Goal: Navigation & Orientation: Find specific page/section

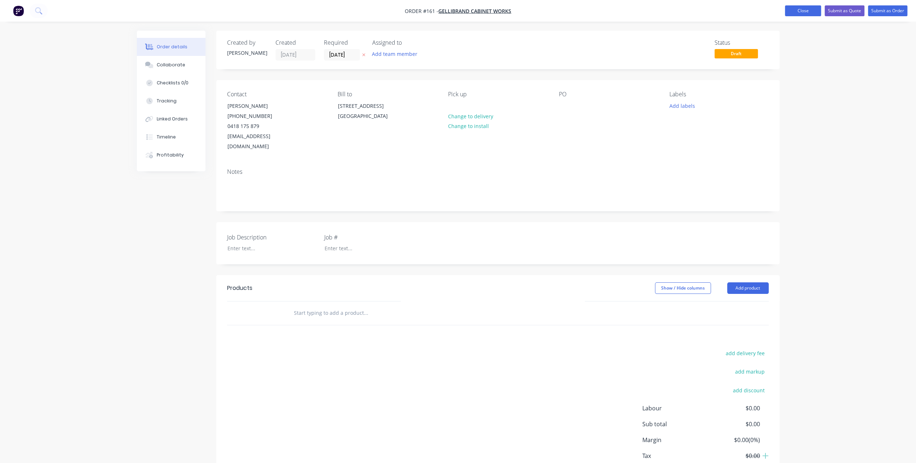
click at [801, 9] on button "Close" at bounding box center [803, 10] width 36 height 11
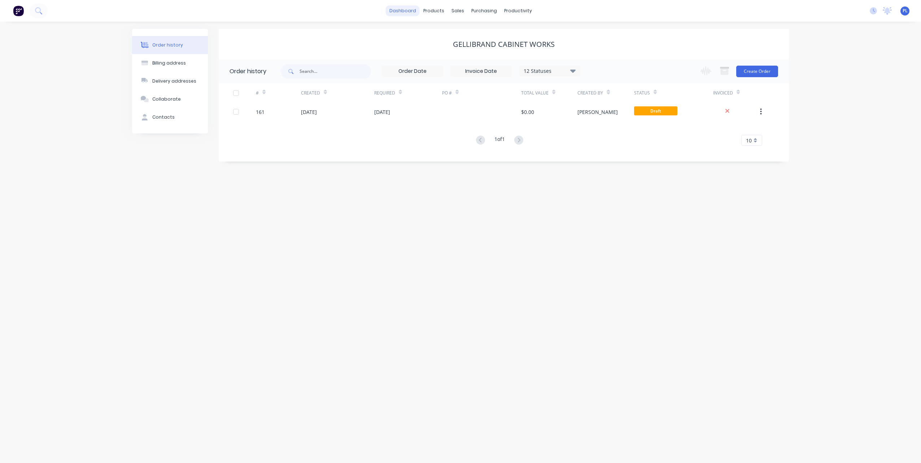
click at [410, 8] on link "dashboard" at bounding box center [403, 10] width 34 height 11
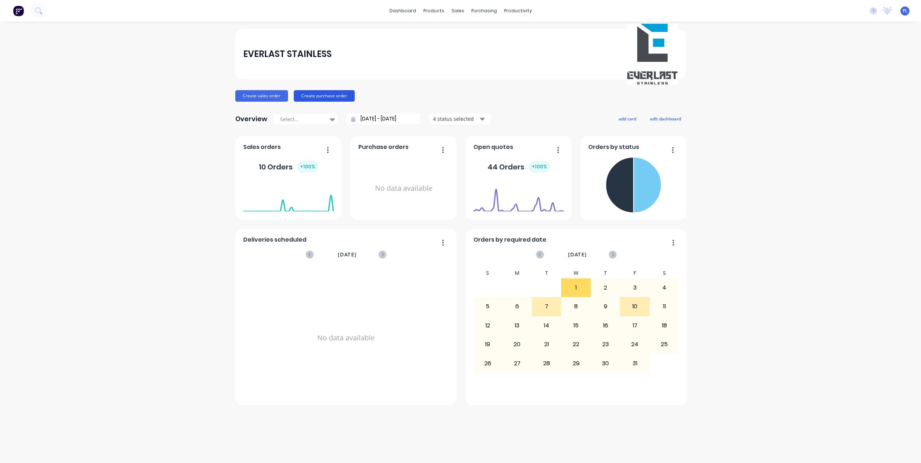
click at [328, 95] on button "Create purchase order" at bounding box center [324, 96] width 61 height 12
click at [476, 33] on div "Sales Orders" at bounding box center [485, 34] width 30 height 6
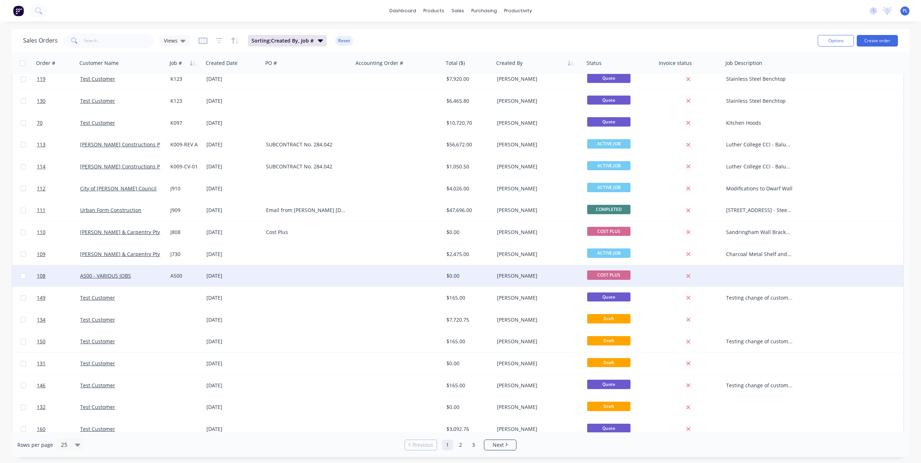
scroll to position [72, 0]
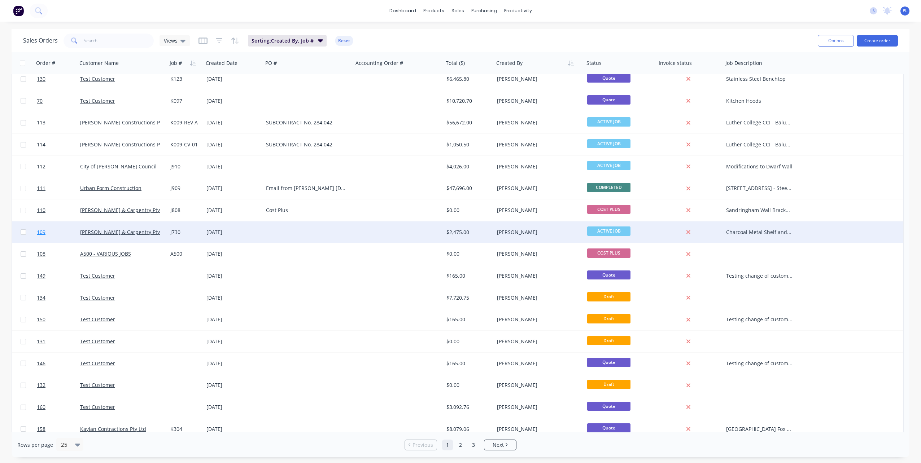
click at [44, 231] on span "109" at bounding box center [41, 232] width 9 height 7
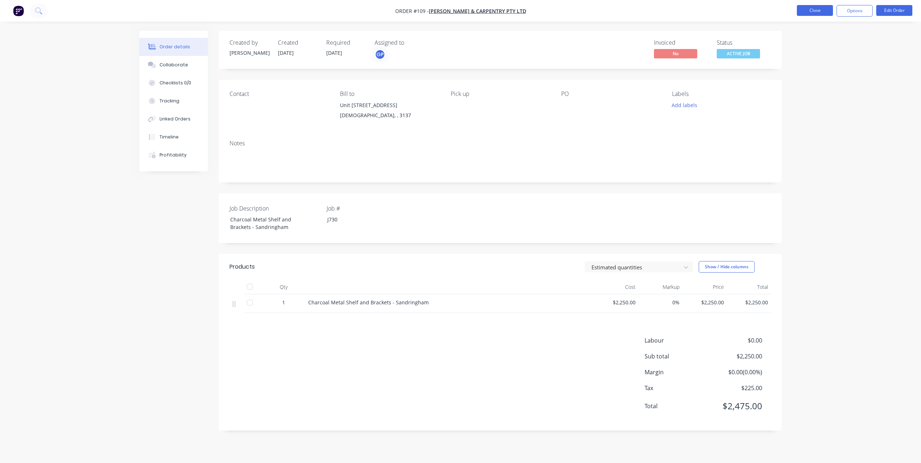
click at [811, 8] on button "Close" at bounding box center [815, 10] width 36 height 11
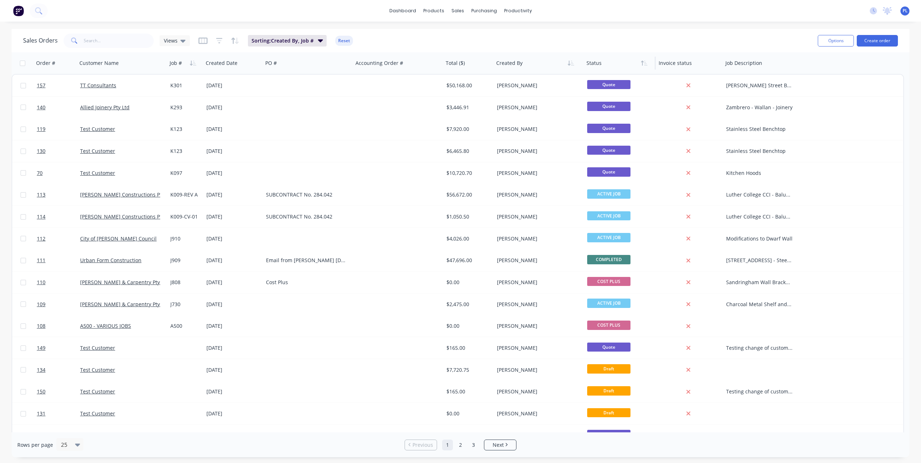
click at [596, 68] on div at bounding box center [618, 63] width 63 height 14
click at [642, 65] on icon "button" at bounding box center [642, 63] width 3 height 5
click at [515, 64] on div at bounding box center [536, 63] width 80 height 14
click at [570, 65] on icon "button" at bounding box center [571, 63] width 6 height 6
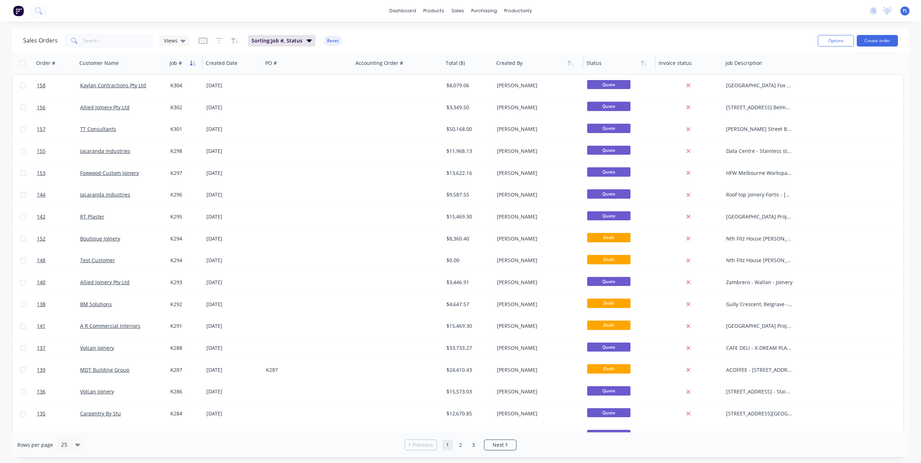
click at [191, 64] on icon "button" at bounding box center [191, 63] width 3 height 5
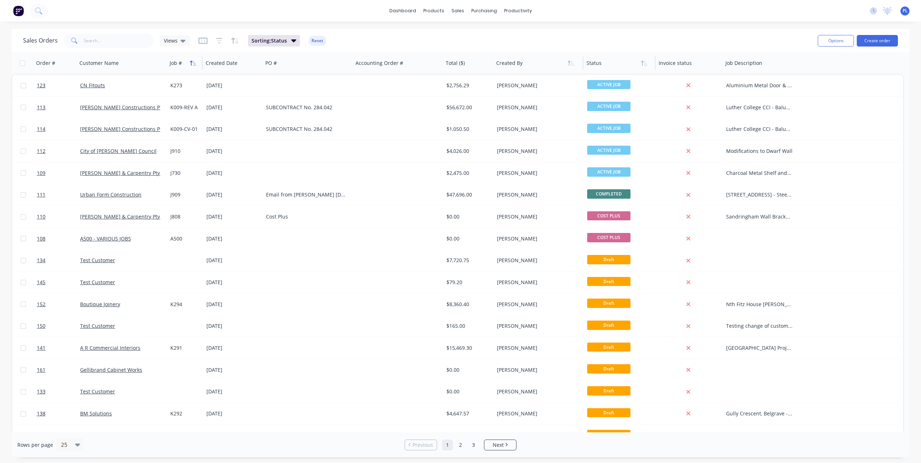
click at [189, 62] on button "button" at bounding box center [193, 63] width 11 height 11
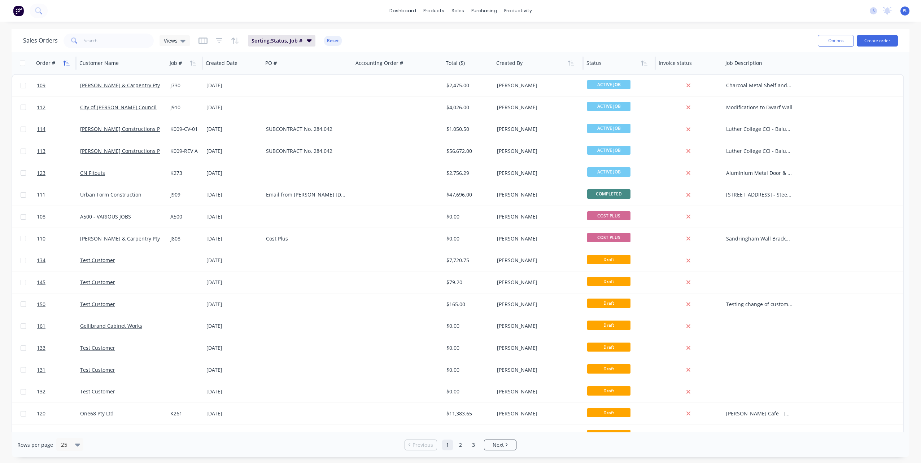
click at [65, 61] on icon "button" at bounding box center [64, 63] width 3 height 5
click at [63, 62] on icon "button" at bounding box center [64, 63] width 3 height 5
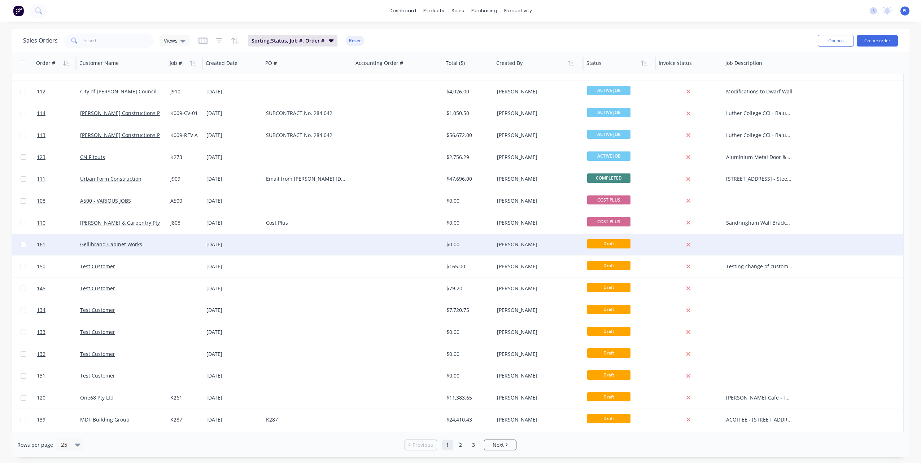
scroll to position [8, 0]
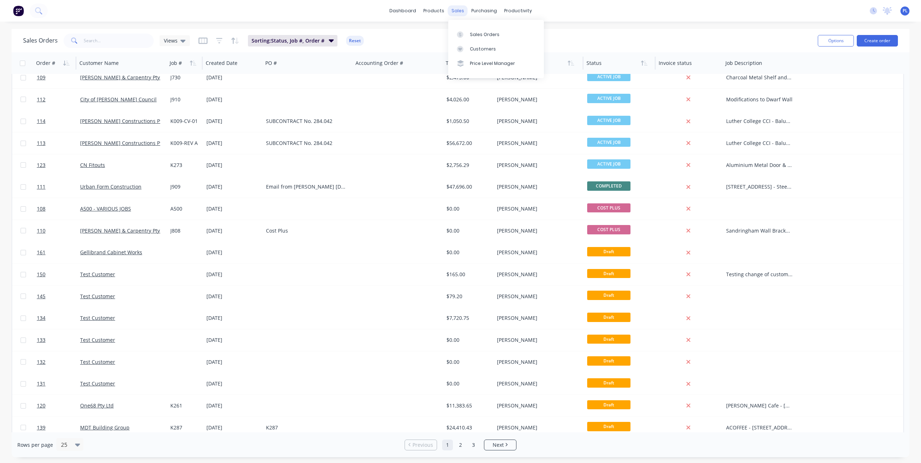
click at [458, 10] on div "sales" at bounding box center [458, 10] width 20 height 11
click at [476, 35] on div "Sales Orders" at bounding box center [485, 34] width 30 height 6
click at [487, 32] on div "Sales Orders" at bounding box center [485, 34] width 30 height 6
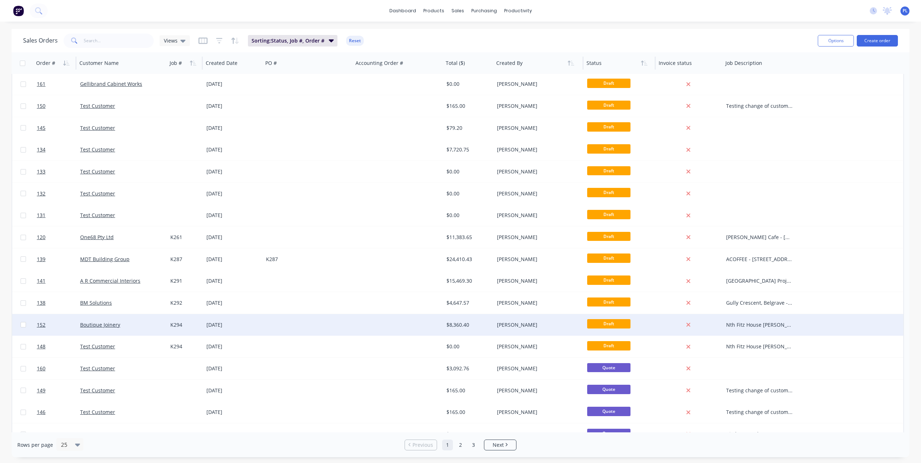
scroll to position [188, 0]
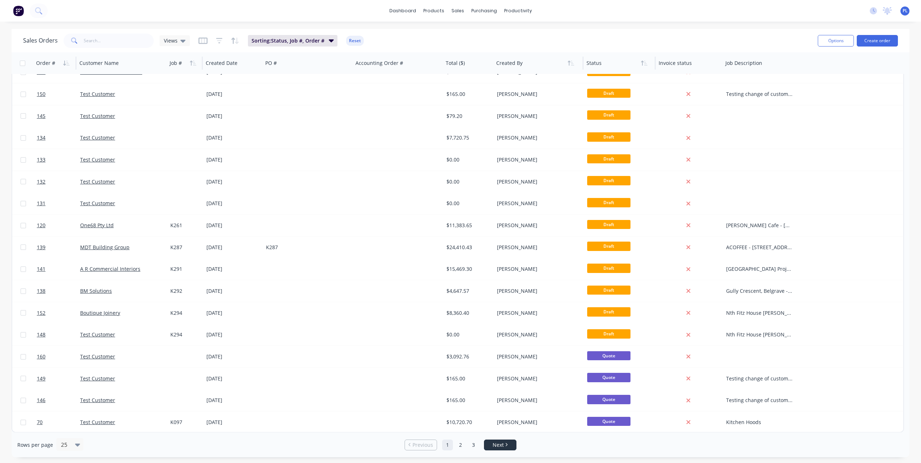
click at [500, 443] on span "Next" at bounding box center [498, 445] width 11 height 7
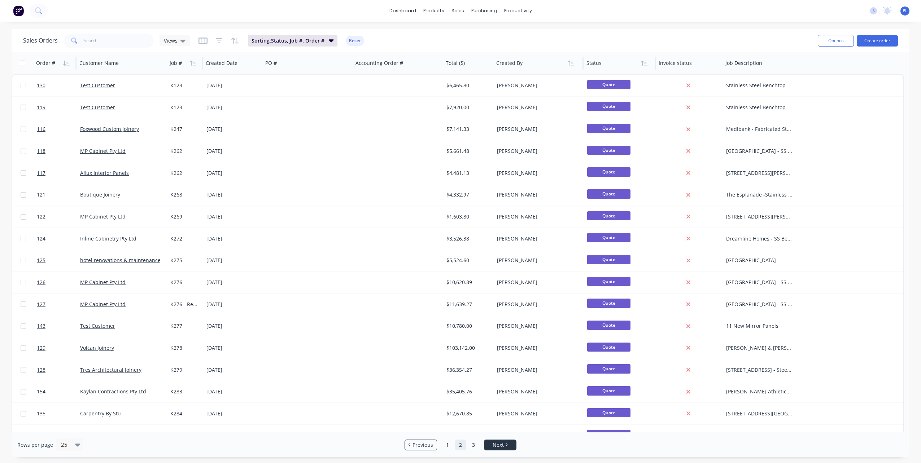
click at [500, 443] on span "Next" at bounding box center [498, 445] width 11 height 7
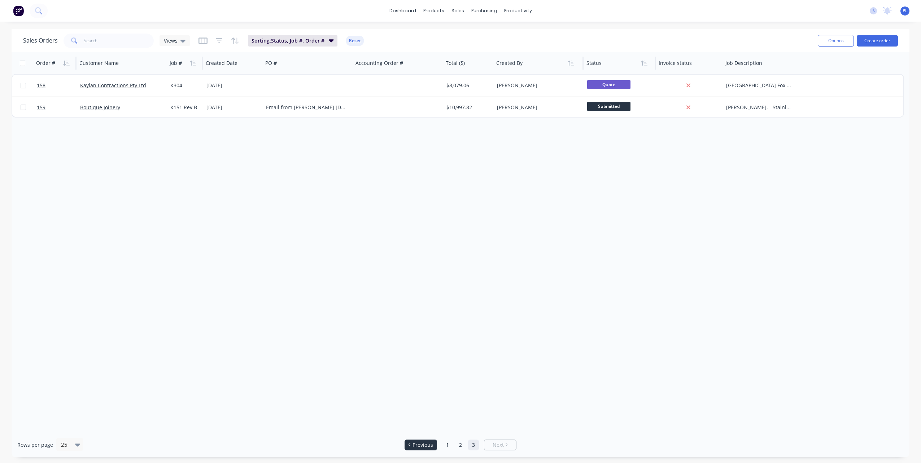
click at [417, 443] on span "Previous" at bounding box center [423, 445] width 21 height 7
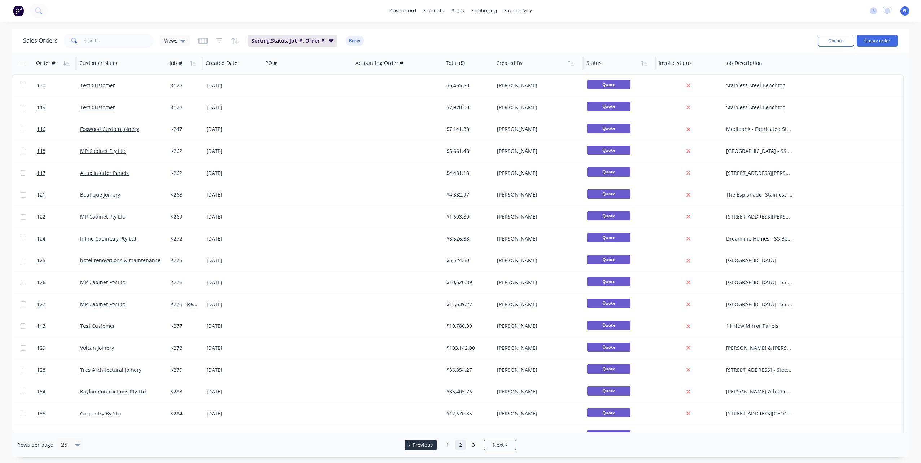
click at [417, 444] on span "Previous" at bounding box center [423, 445] width 21 height 7
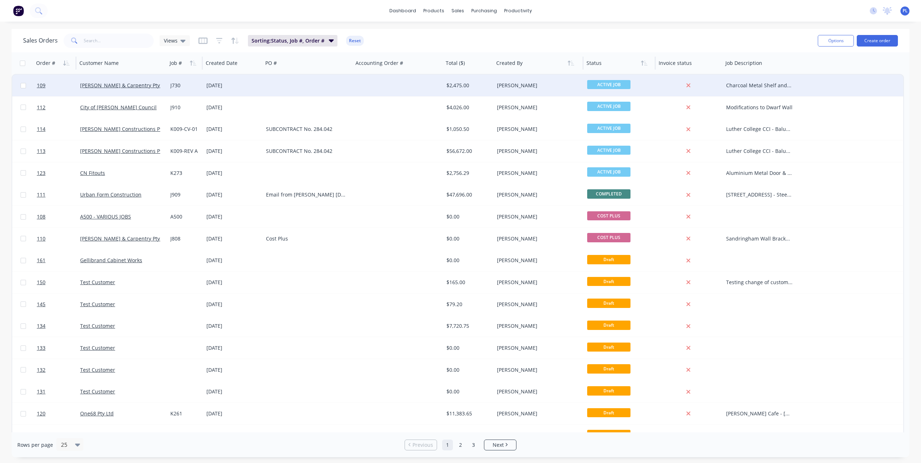
click at [598, 83] on span "ACTIVE JOB" at bounding box center [608, 84] width 43 height 9
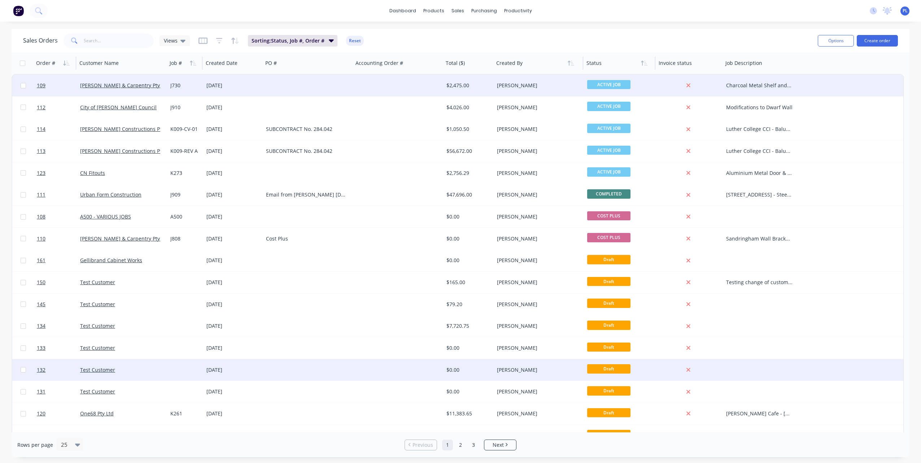
click at [327, 370] on div at bounding box center [308, 370] width 90 height 22
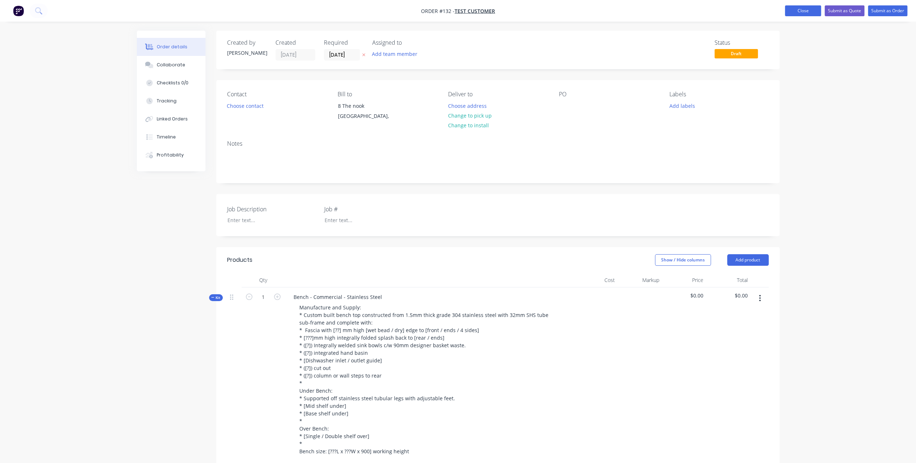
click at [808, 8] on button "Close" at bounding box center [803, 10] width 36 height 11
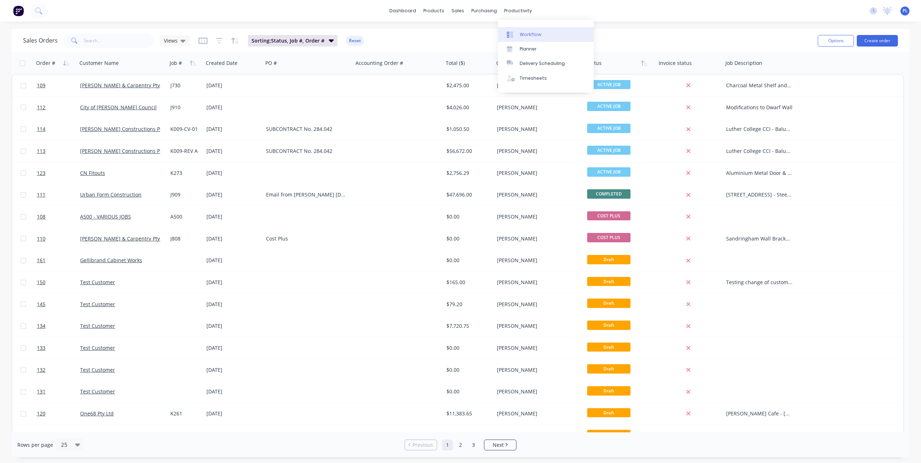
click at [534, 33] on div "Workflow" at bounding box center [531, 34] width 22 height 6
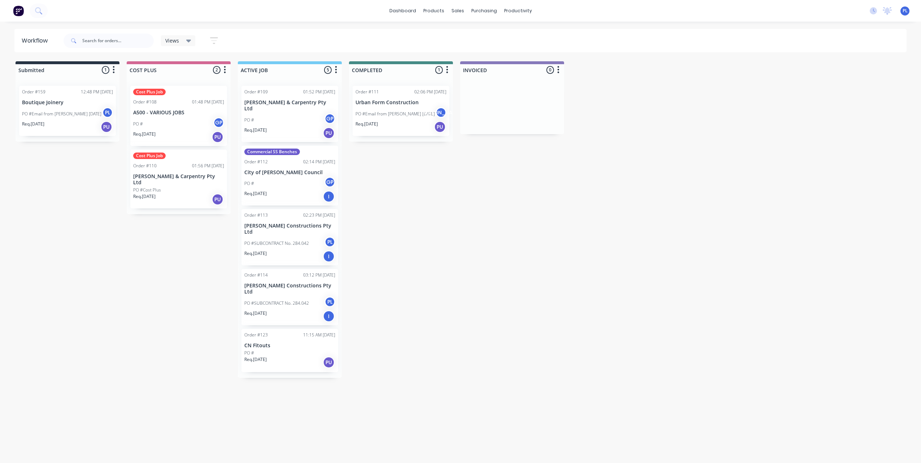
click at [53, 11] on div "dashboard products sales purchasing productivity dashboard products Product Cat…" at bounding box center [460, 11] width 921 height 22
